Goal: Check status: Check status

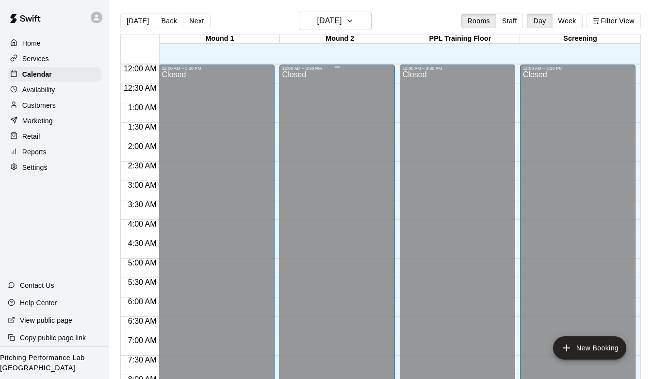
scroll to position [465, 0]
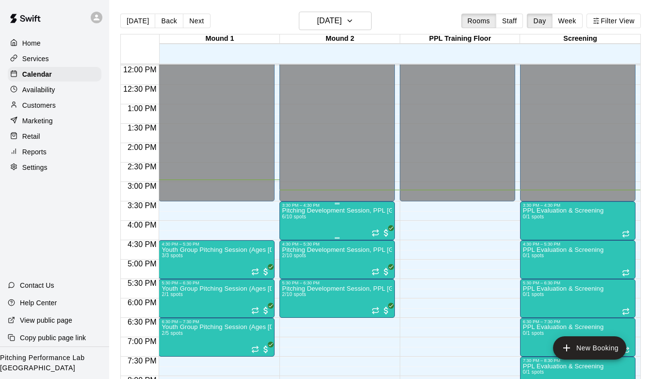
click at [332, 210] on p "Pitching Development Session, PPL [GEOGRAPHIC_DATA] (Ages [DEMOGRAPHIC_DATA]+)" at bounding box center [337, 210] width 110 height 0
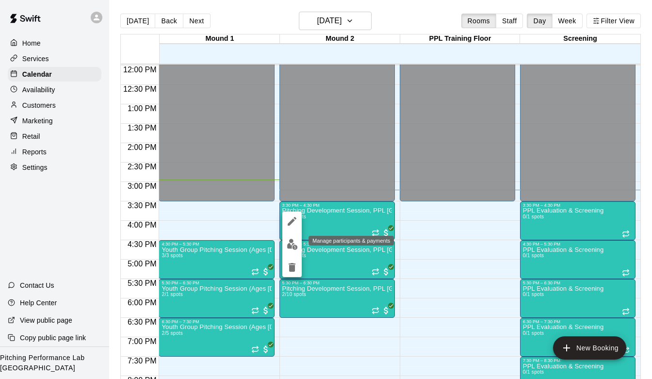
click at [290, 242] on img "edit" at bounding box center [292, 244] width 11 height 11
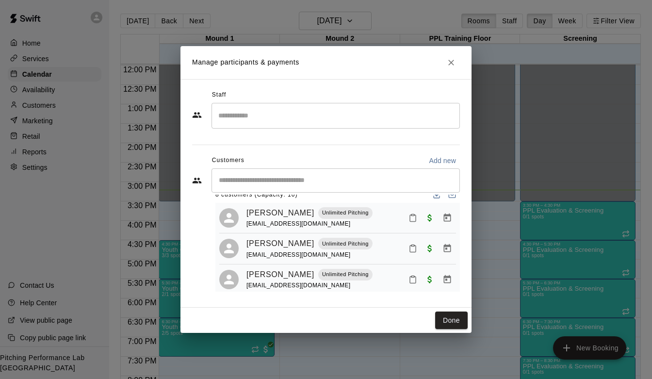
scroll to position [0, 0]
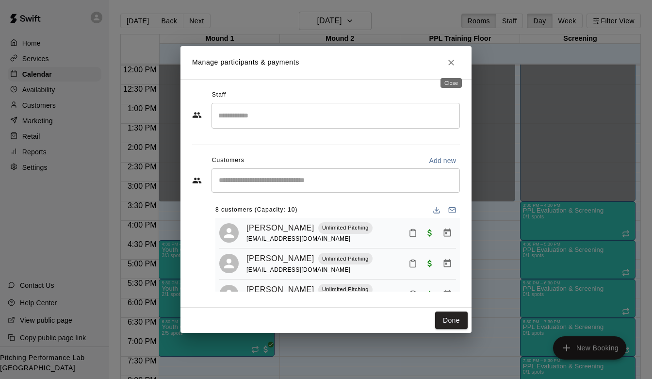
click at [455, 63] on icon "Close" at bounding box center [451, 63] width 10 height 10
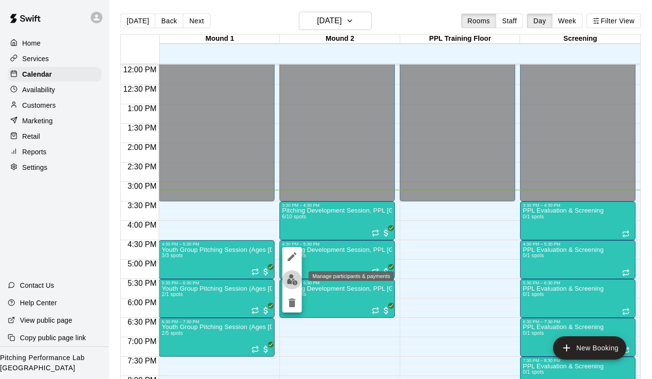
click at [297, 277] on img "edit" at bounding box center [292, 279] width 11 height 11
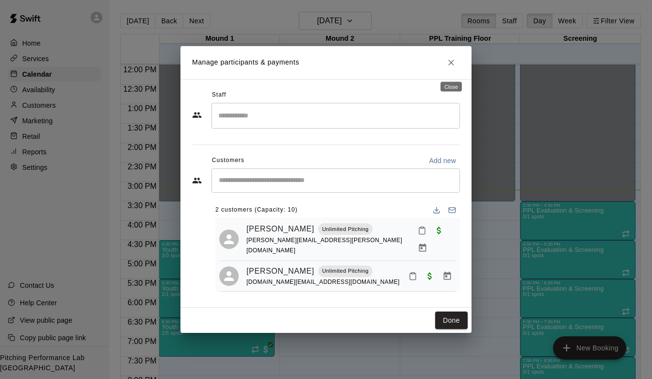
click at [452, 67] on icon "Close" at bounding box center [451, 63] width 10 height 10
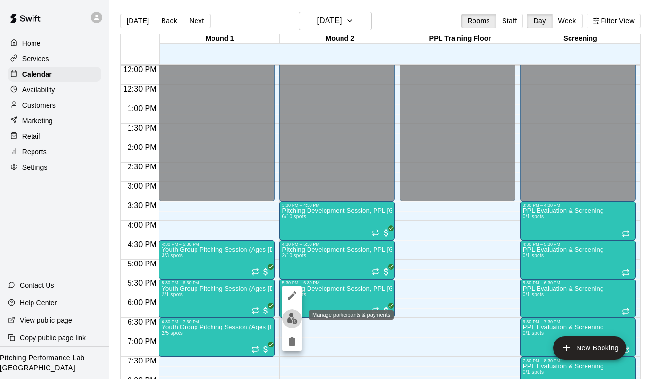
click at [287, 321] on img "edit" at bounding box center [292, 318] width 11 height 11
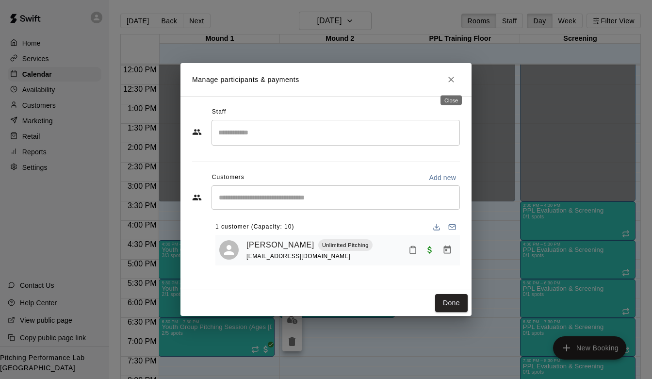
click at [453, 81] on icon "Close" at bounding box center [451, 80] width 10 height 10
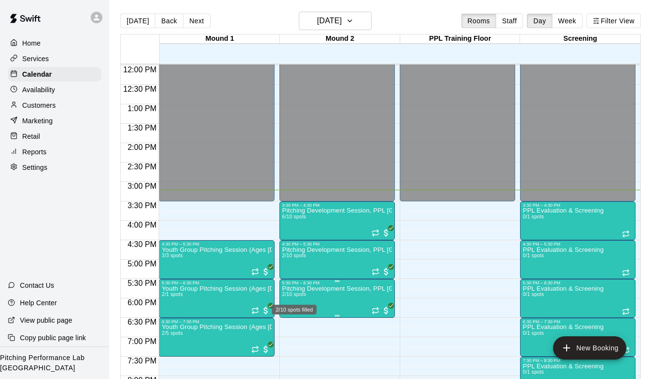
click at [296, 302] on div "2/10 spots filled" at bounding box center [294, 306] width 47 height 17
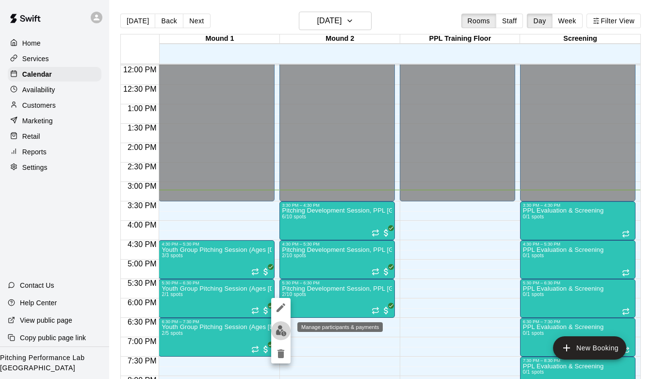
click at [284, 328] on img "edit" at bounding box center [280, 330] width 11 height 11
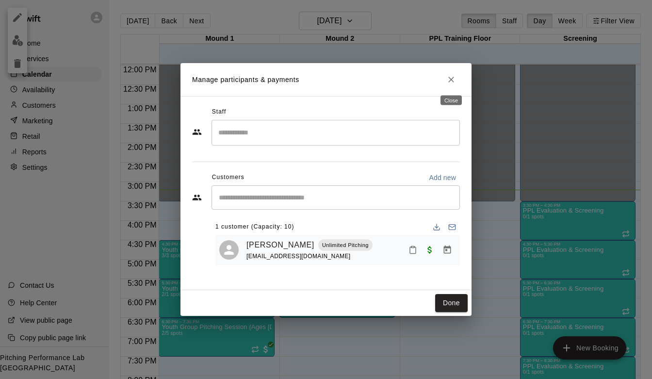
click at [450, 73] on button "Close" at bounding box center [450, 79] width 17 height 17
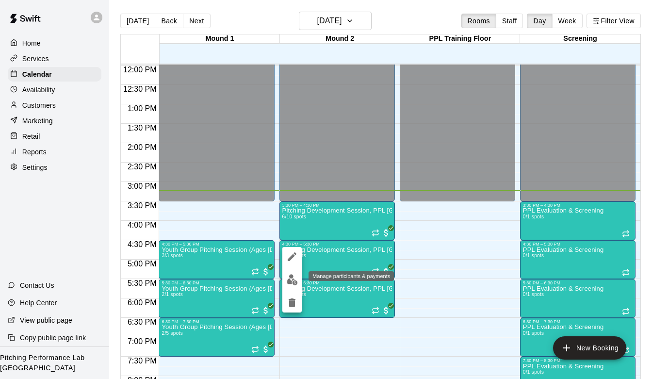
click at [295, 284] on img "edit" at bounding box center [292, 279] width 11 height 11
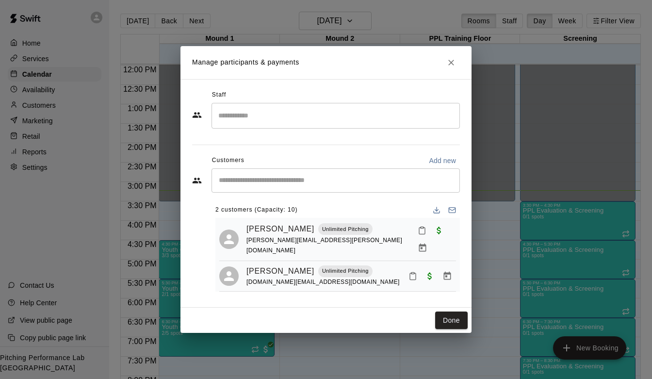
click at [448, 67] on icon "Close" at bounding box center [451, 63] width 10 height 10
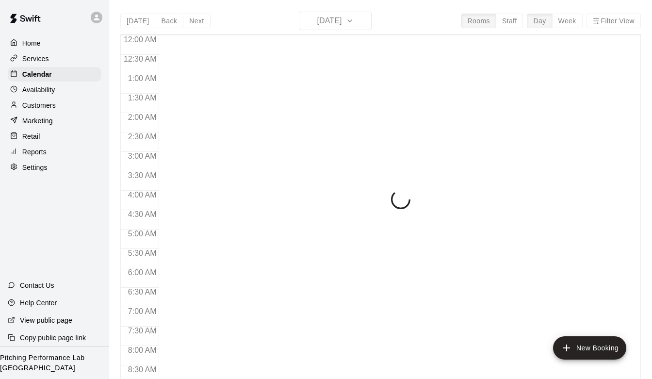
scroll to position [577, 0]
